Goal: Task Accomplishment & Management: Use online tool/utility

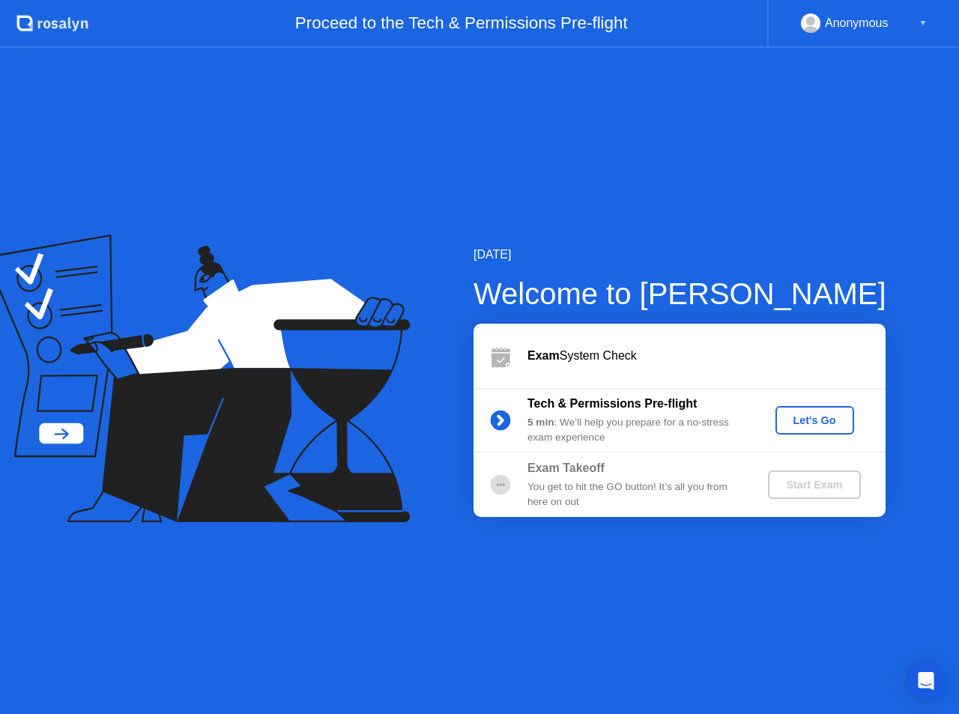
click at [811, 425] on div "Let's Go" at bounding box center [814, 420] width 67 height 12
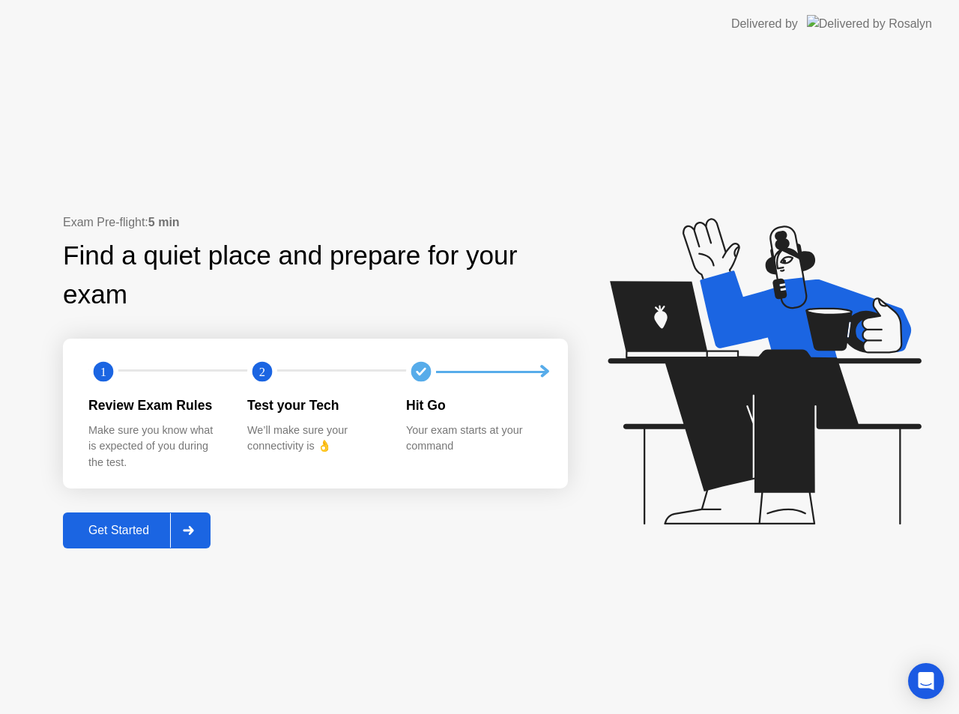
click at [160, 532] on div "Get Started" at bounding box center [118, 530] width 103 height 13
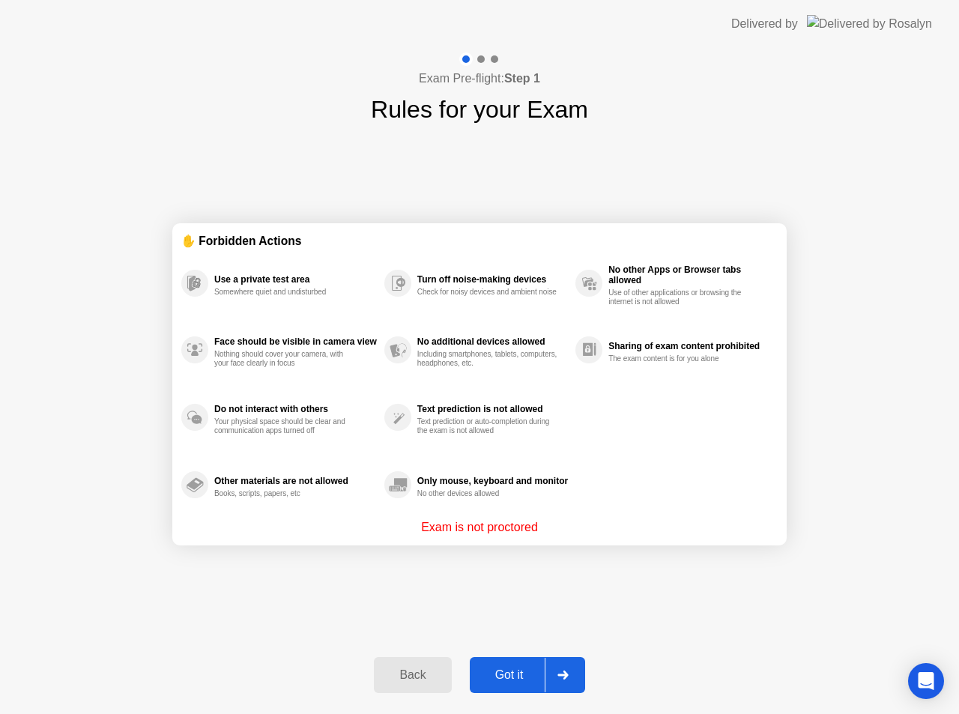
click at [534, 681] on div "Got it" at bounding box center [509, 674] width 70 height 13
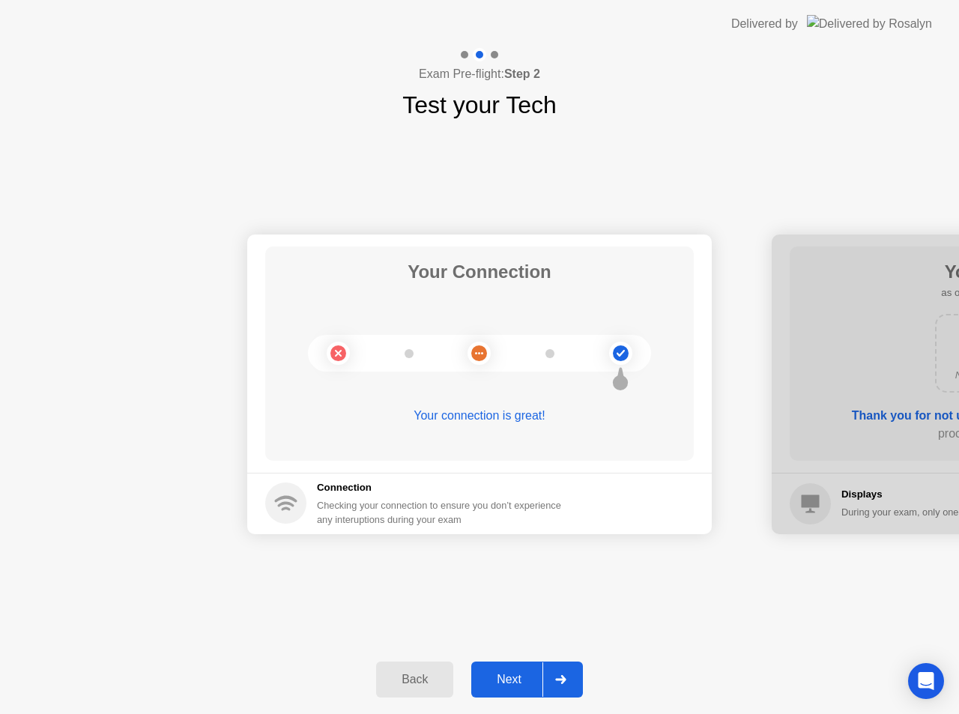
click at [539, 700] on div "Back Next" at bounding box center [479, 679] width 959 height 69
click at [563, 693] on div at bounding box center [560, 679] width 36 height 34
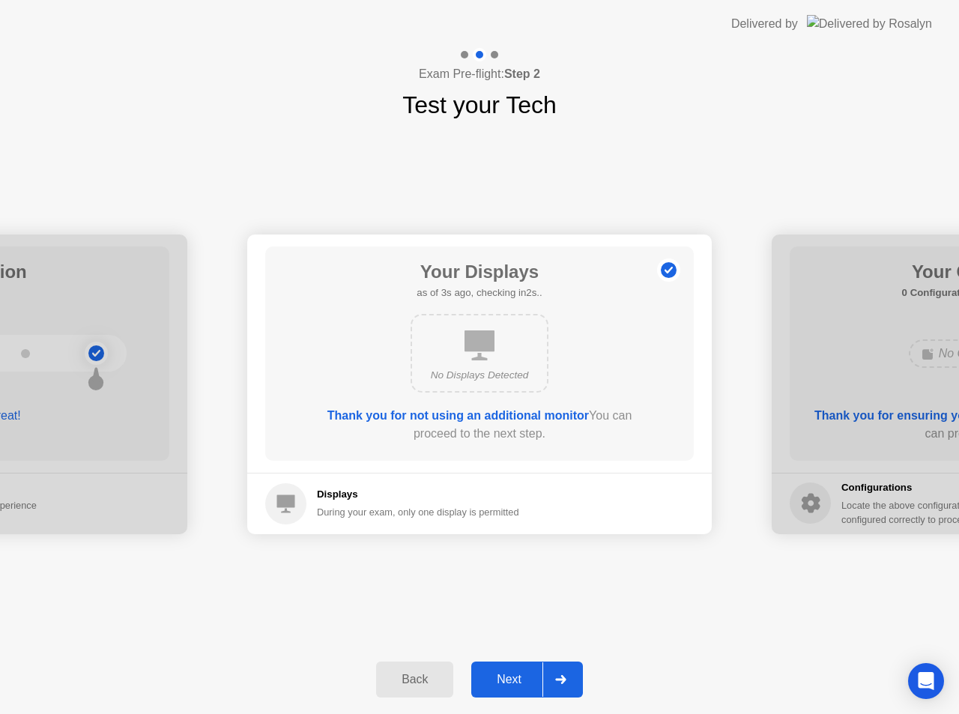
click at [571, 681] on div at bounding box center [560, 679] width 36 height 34
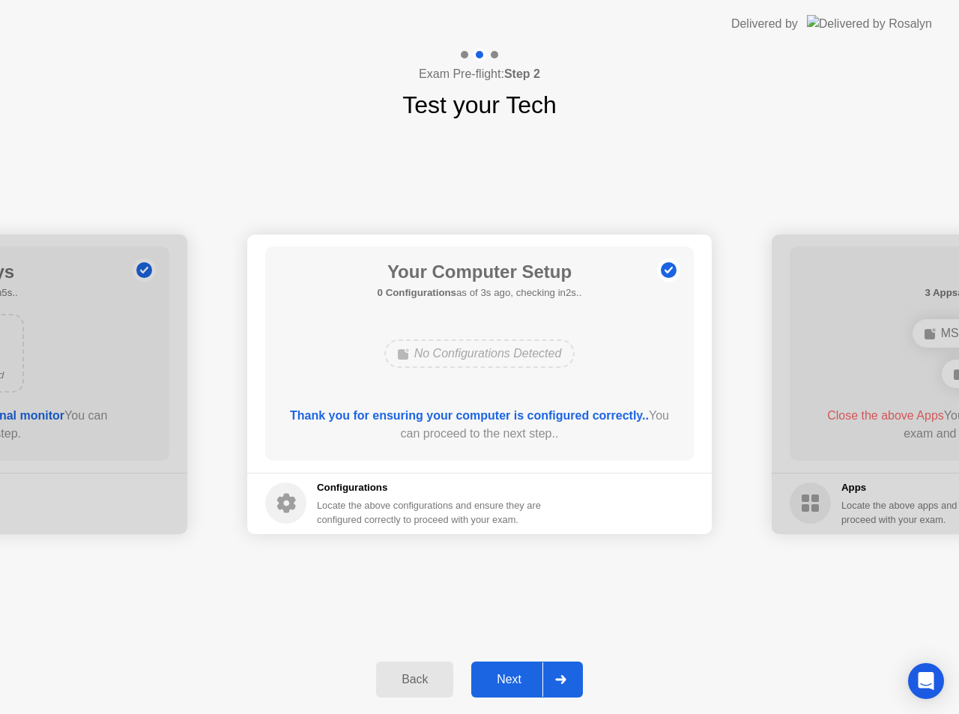
click at [573, 669] on div at bounding box center [560, 679] width 36 height 34
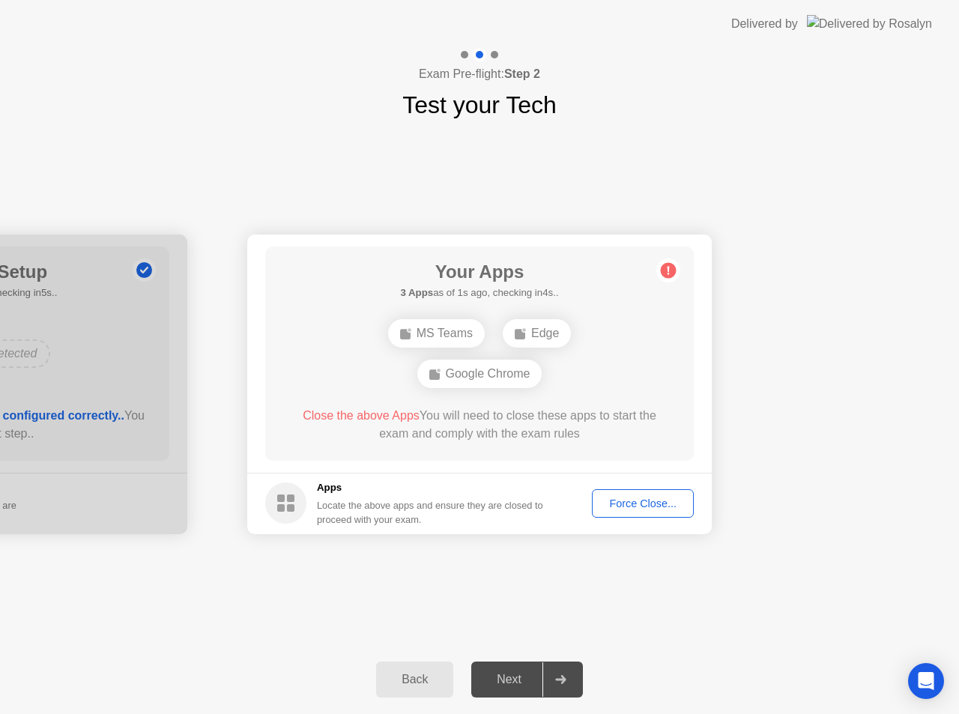
click at [657, 508] on div "Force Close..." at bounding box center [642, 503] width 91 height 12
click at [625, 503] on div "Force Close..." at bounding box center [642, 503] width 91 height 12
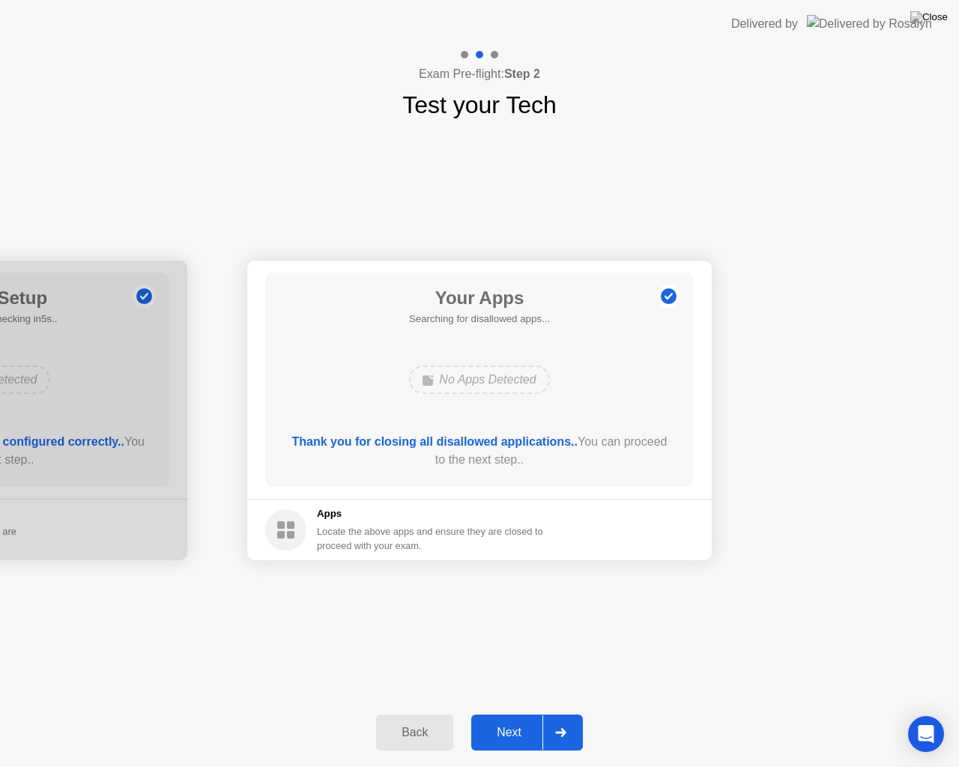
click at [536, 713] on div "Next" at bounding box center [509, 732] width 67 height 13
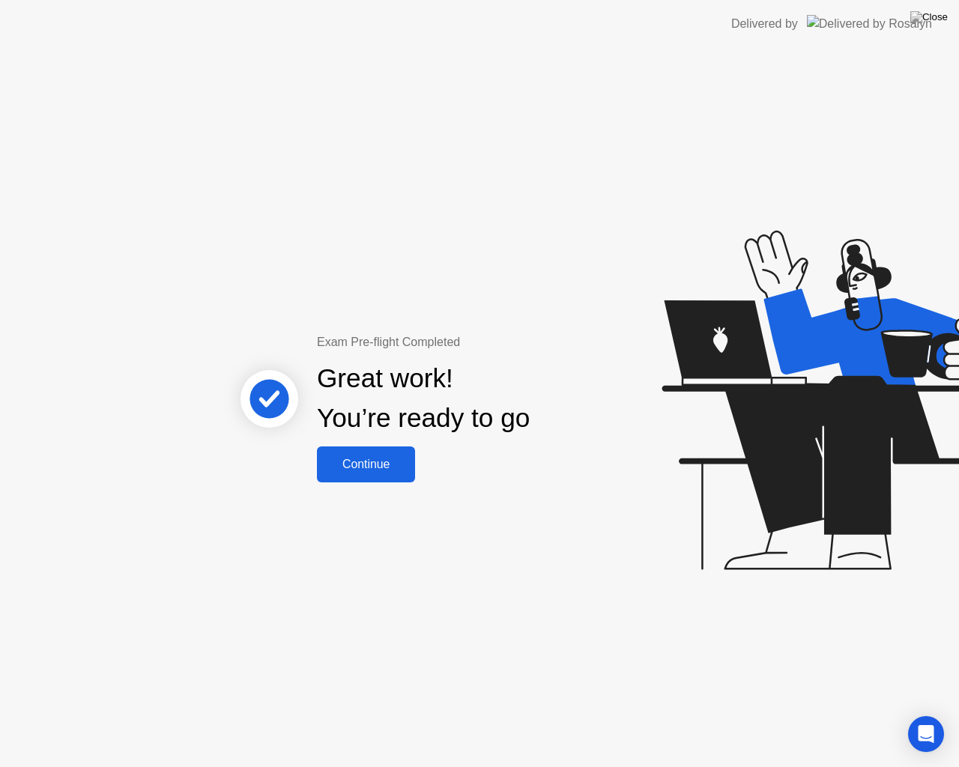
click at [398, 471] on div "Continue" at bounding box center [365, 464] width 89 height 13
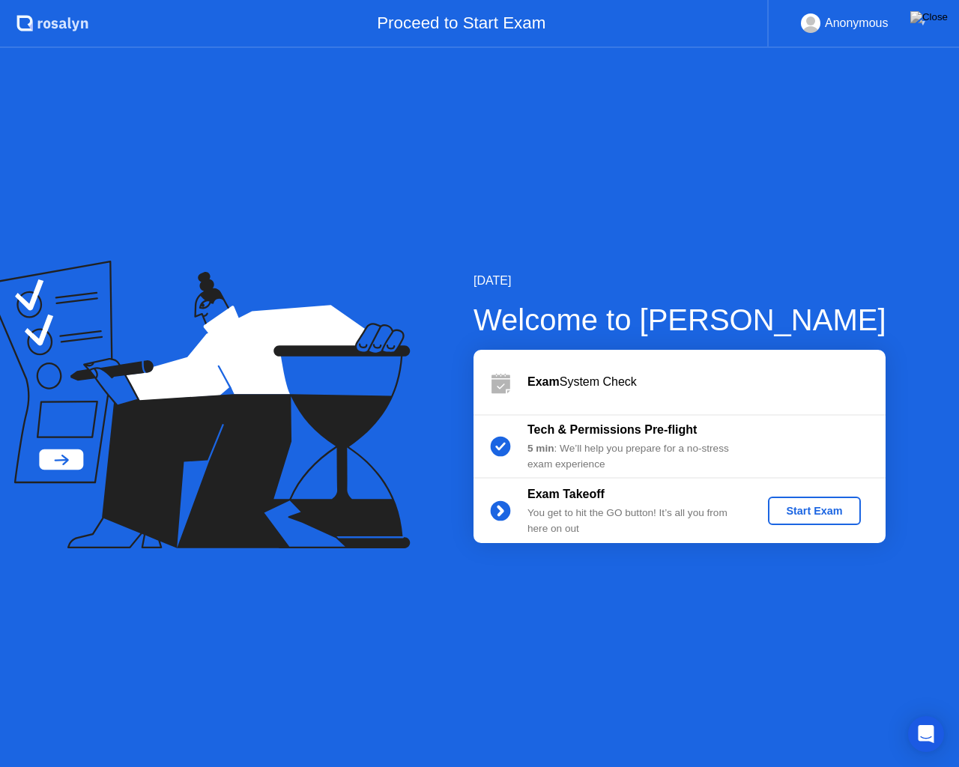
click at [814, 505] on div "Start Exam" at bounding box center [814, 511] width 80 height 12
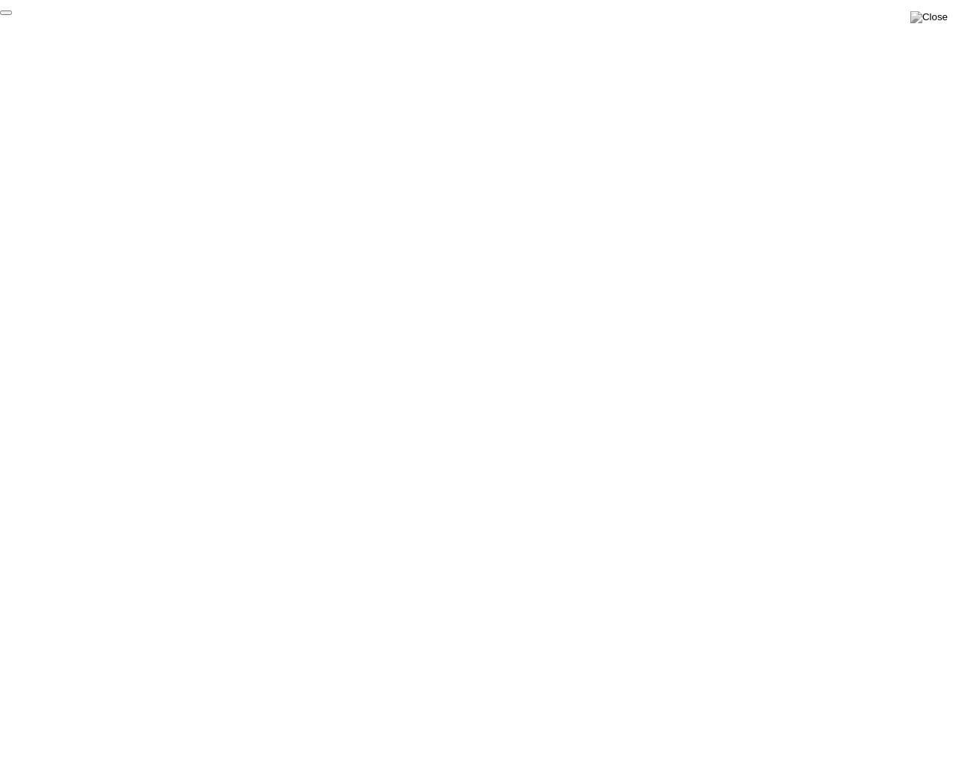
click div "End Proctoring Session"
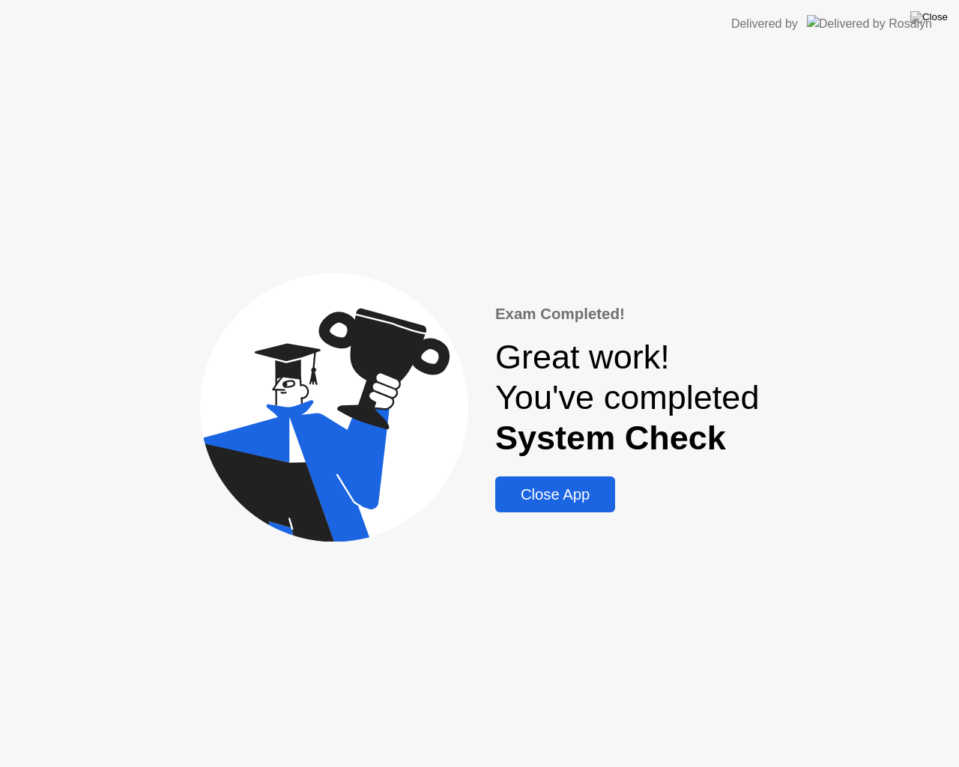
click at [578, 508] on button "Close App" at bounding box center [555, 494] width 120 height 36
